Goal: Task Accomplishment & Management: Manage account settings

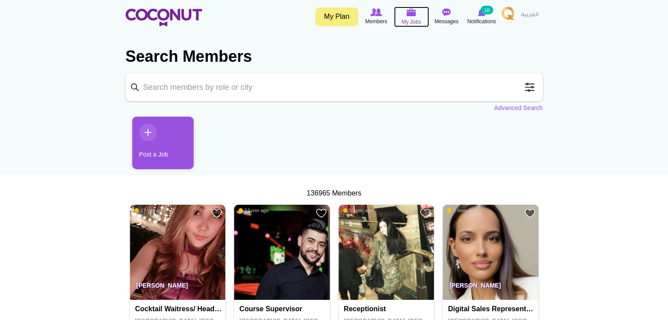
click at [412, 14] on img at bounding box center [412, 12] width 10 height 8
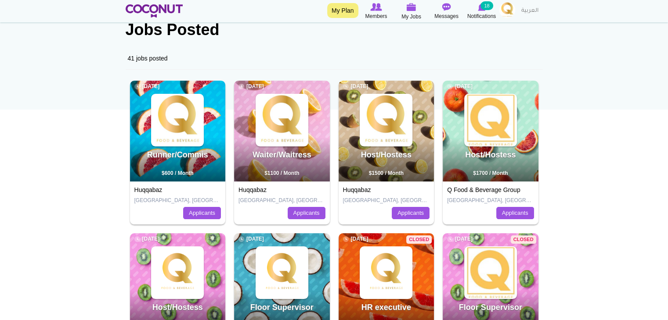
scroll to position [88, 0]
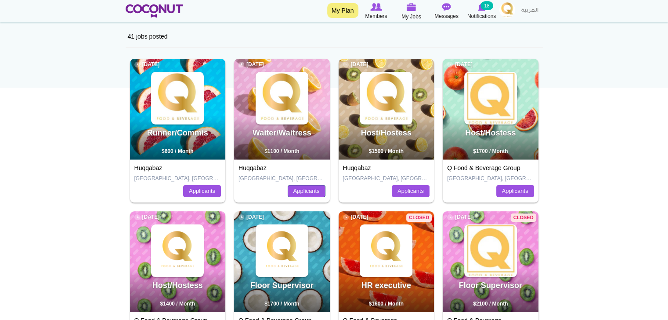
click at [306, 191] on link "Applicants" at bounding box center [307, 191] width 38 height 12
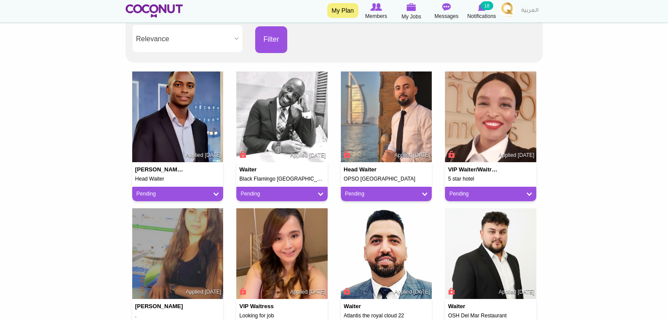
scroll to position [220, 0]
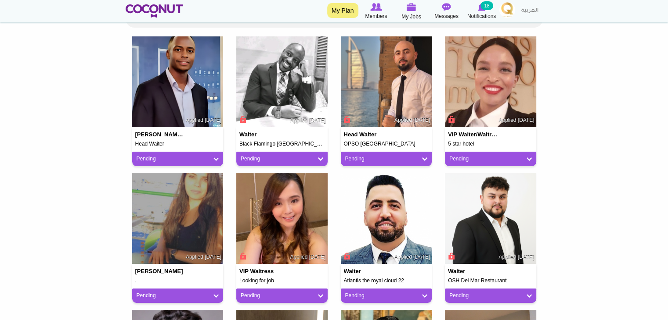
click at [215, 154] on div "Pending" at bounding box center [177, 159] width 91 height 14
click at [213, 158] on link "Pending" at bounding box center [178, 158] width 83 height 7
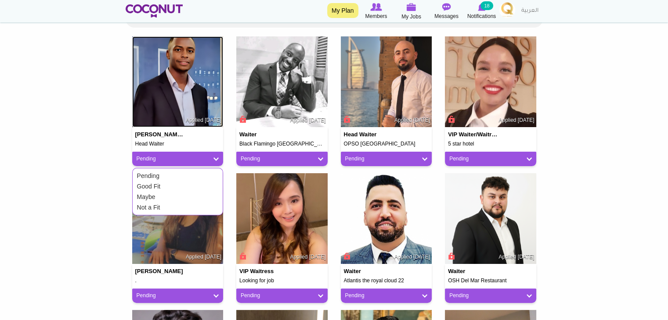
click at [197, 90] on img at bounding box center [177, 81] width 91 height 91
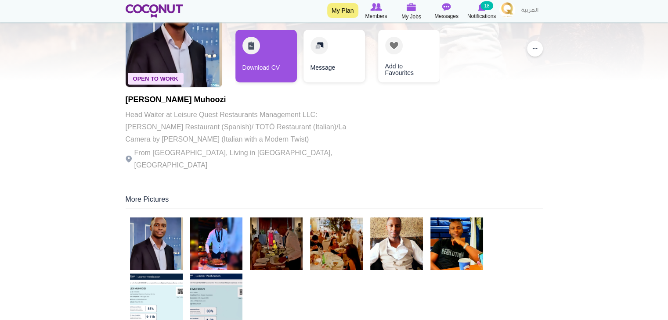
scroll to position [88, 0]
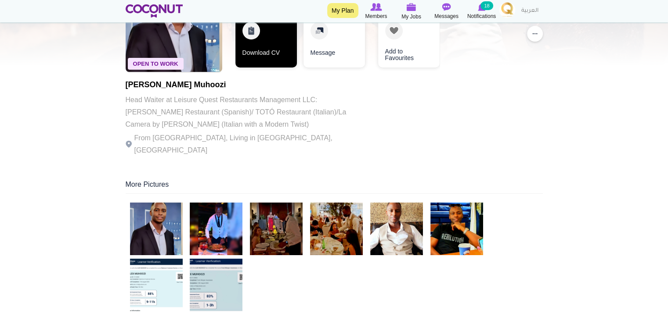
click at [265, 54] on link "Download CV" at bounding box center [265, 41] width 61 height 53
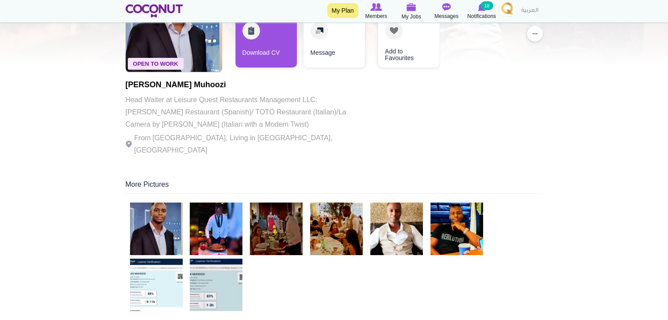
scroll to position [0, 0]
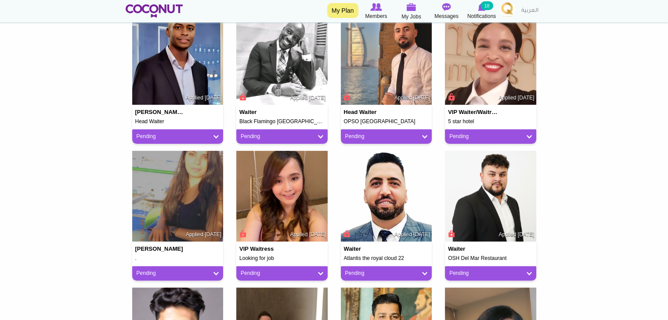
scroll to position [263, 0]
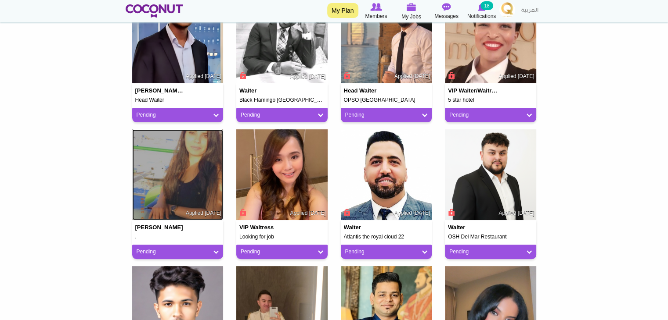
click at [172, 197] on img at bounding box center [177, 175] width 91 height 91
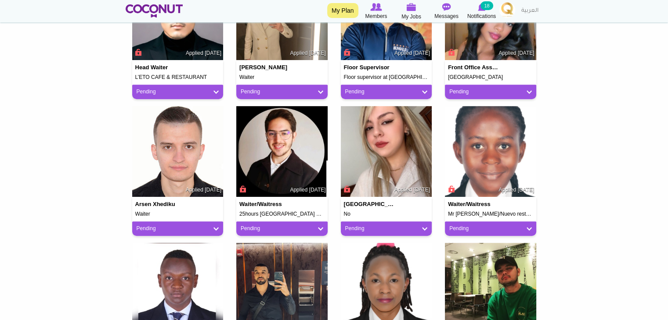
scroll to position [571, 0]
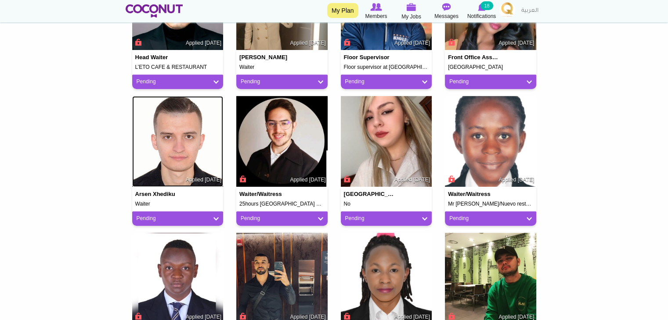
click at [203, 155] on img at bounding box center [177, 141] width 91 height 91
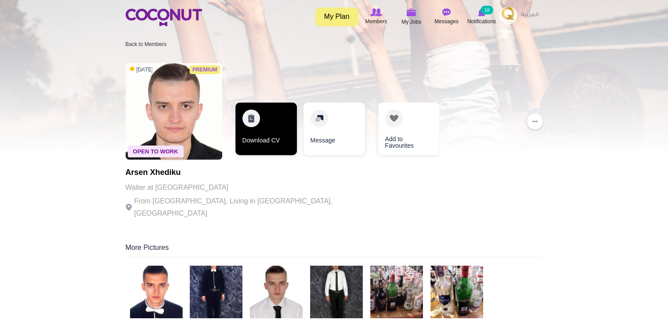
click at [260, 146] on link "Download CV" at bounding box center [265, 129] width 61 height 53
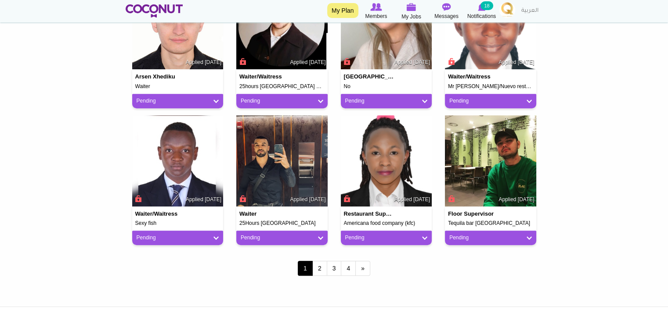
scroll to position [709, 0]
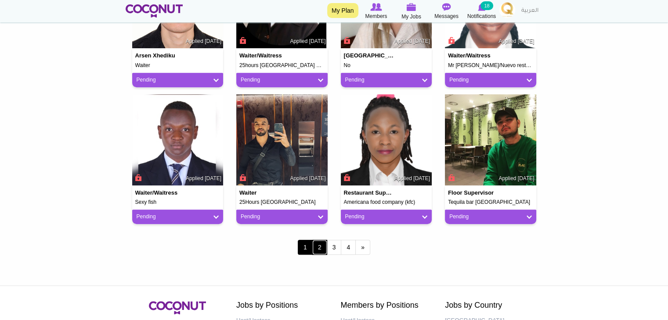
click at [324, 249] on link "2" at bounding box center [319, 247] width 15 height 15
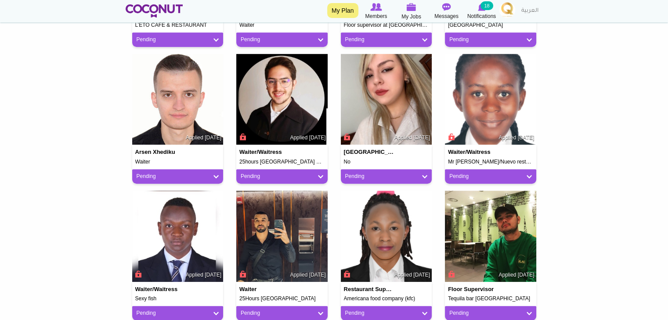
scroll to position [580, 0]
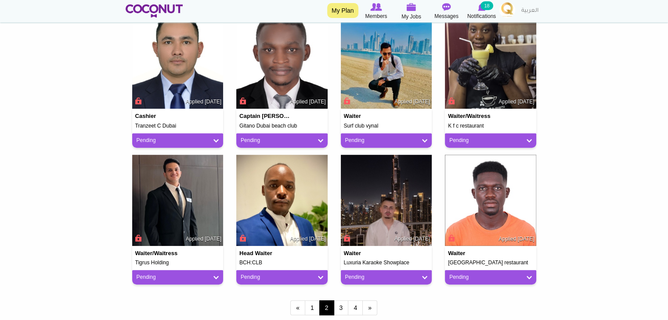
scroll to position [702, 0]
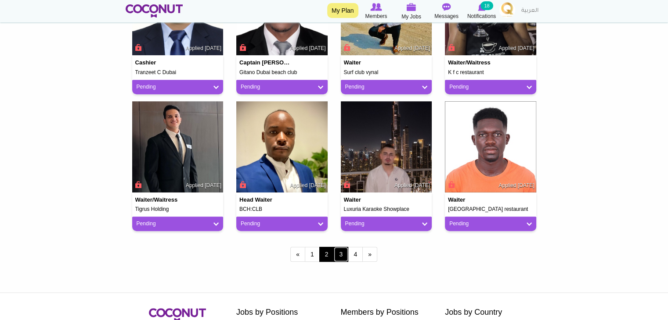
click at [343, 255] on link "3" at bounding box center [341, 254] width 15 height 15
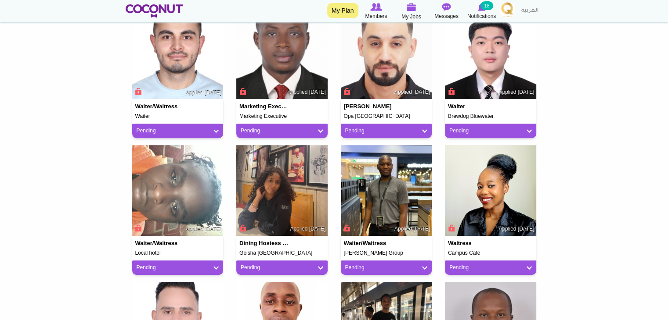
scroll to position [527, 0]
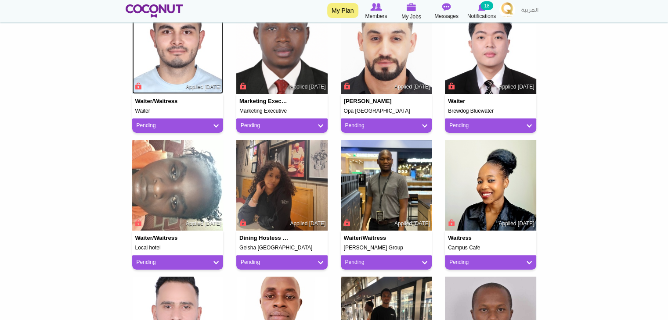
click at [161, 62] on img at bounding box center [177, 48] width 91 height 91
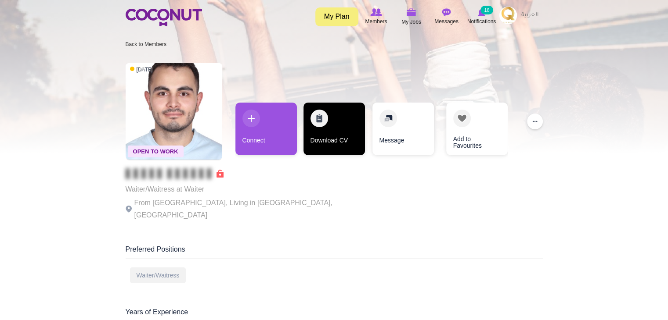
click at [330, 143] on link "Download CV" at bounding box center [333, 129] width 61 height 53
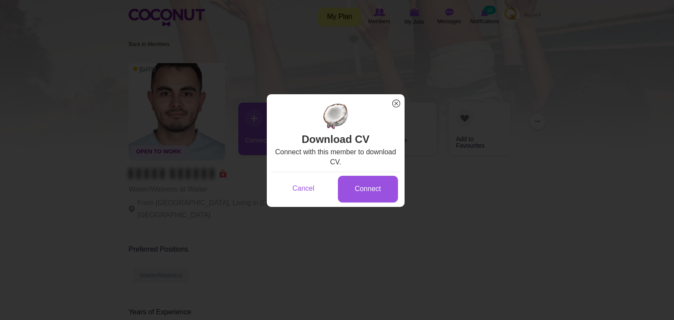
click at [397, 101] on span "x" at bounding box center [396, 103] width 11 height 11
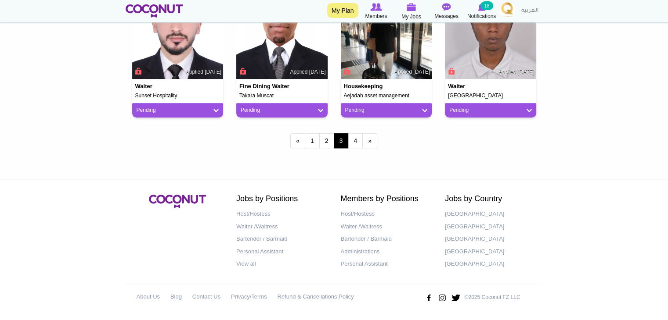
scroll to position [817, 0]
click at [356, 140] on link "4" at bounding box center [355, 140] width 15 height 15
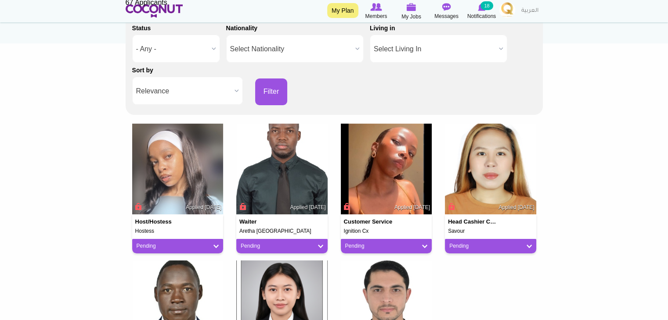
scroll to position [88, 0]
